Goal: Information Seeking & Learning: Learn about a topic

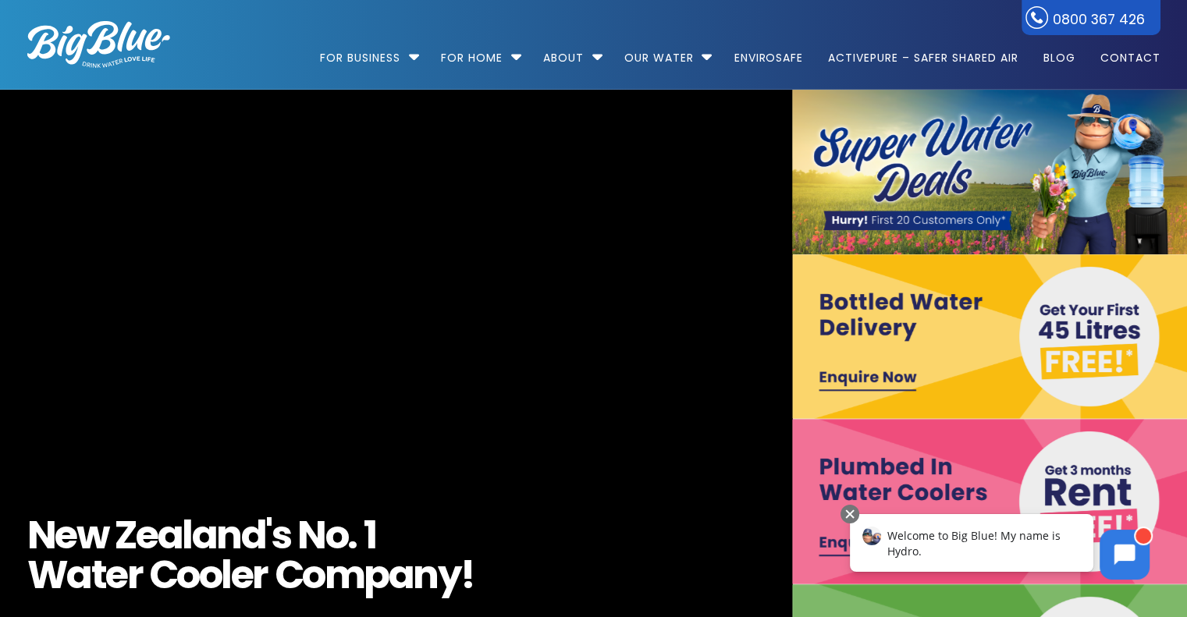
click at [418, 307] on video "https://www.bigblue.co.nz/wp-content/uploads/2021/09/Big-Blue-Hydro-17.mp4" at bounding box center [396, 419] width 1750 height 721
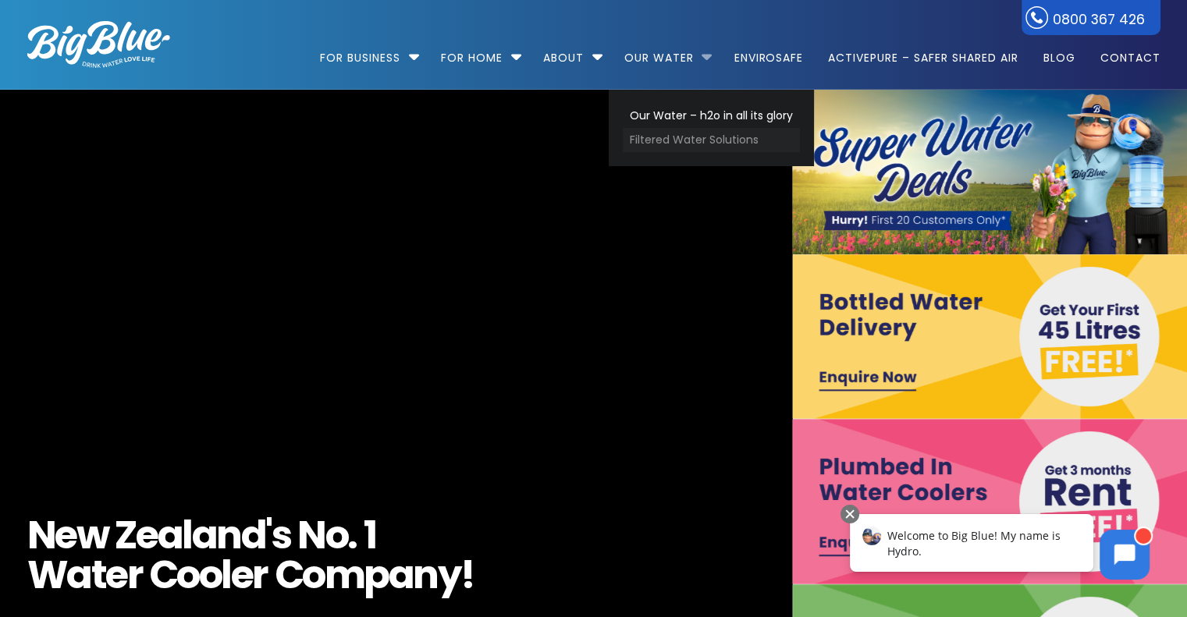
click at [668, 137] on link "Filtered Water Solutions" at bounding box center [711, 140] width 177 height 24
